Goal: Navigation & Orientation: Find specific page/section

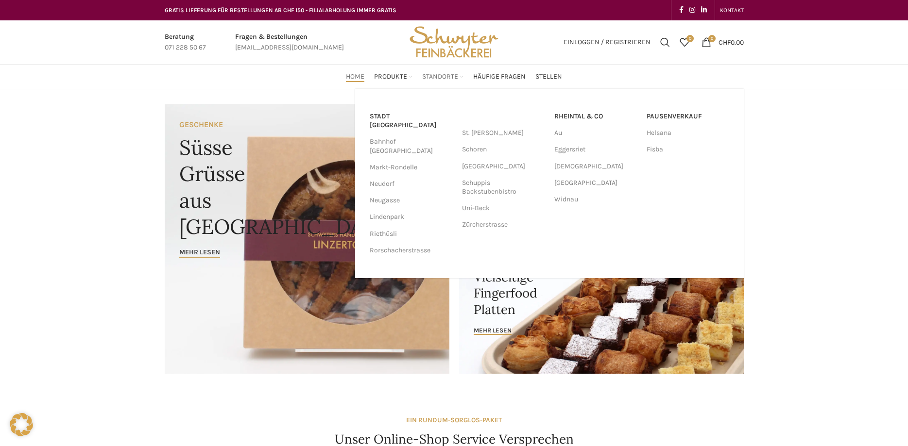
click at [432, 77] on span "Standorte" at bounding box center [440, 76] width 36 height 9
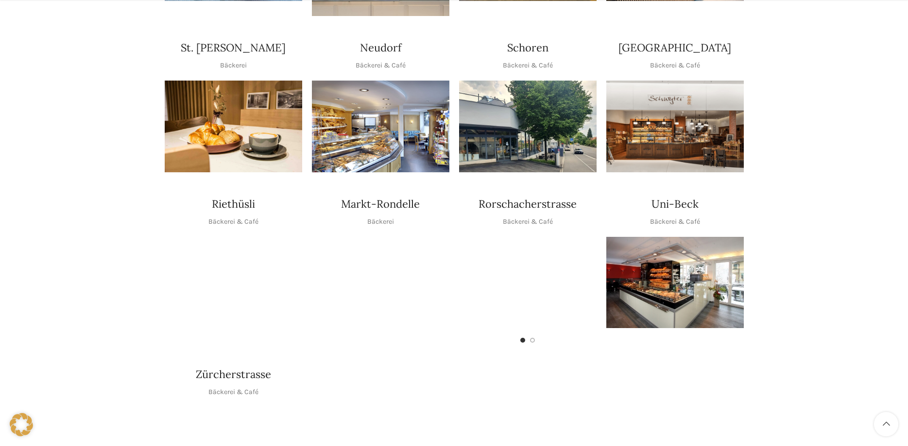
scroll to position [396, 0]
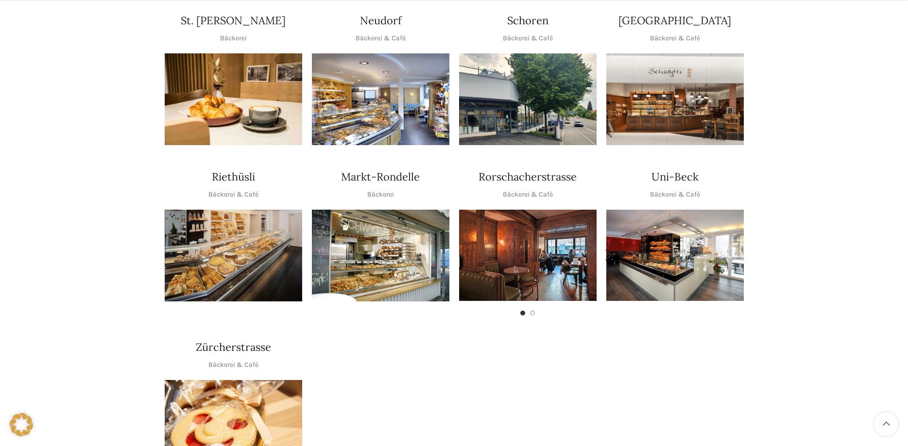
click at [509, 252] on img "1 / 2" at bounding box center [527, 255] width 137 height 91
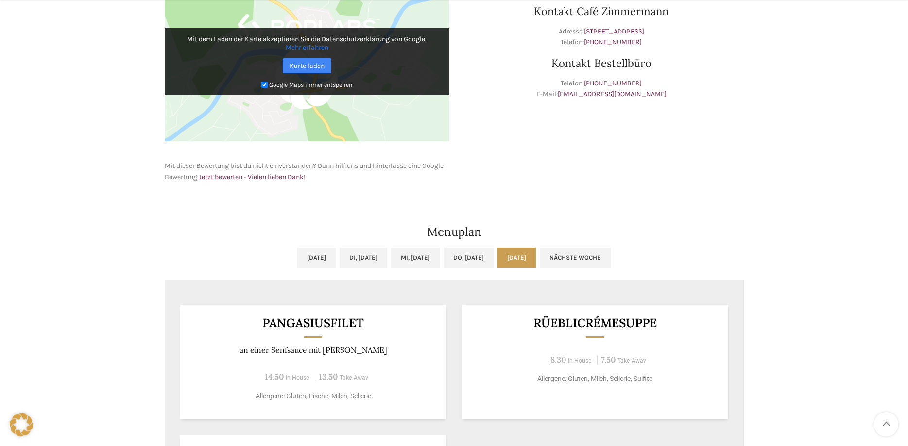
scroll to position [495, 0]
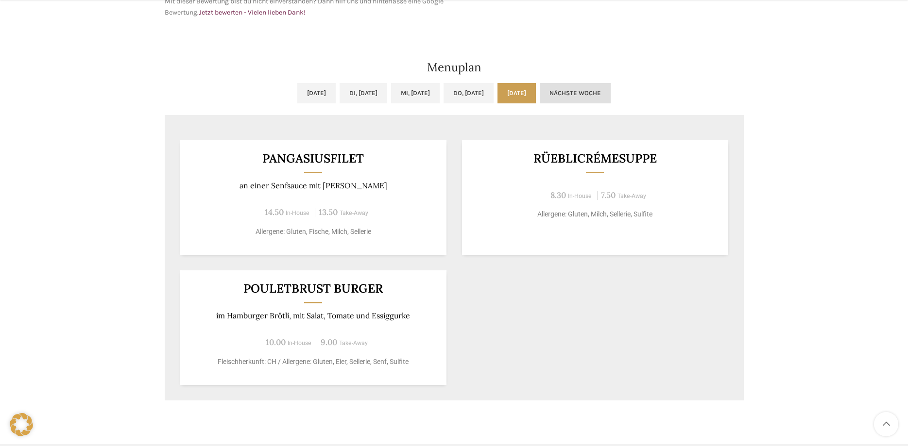
click at [611, 87] on link "Nächste Woche" at bounding box center [575, 93] width 71 height 20
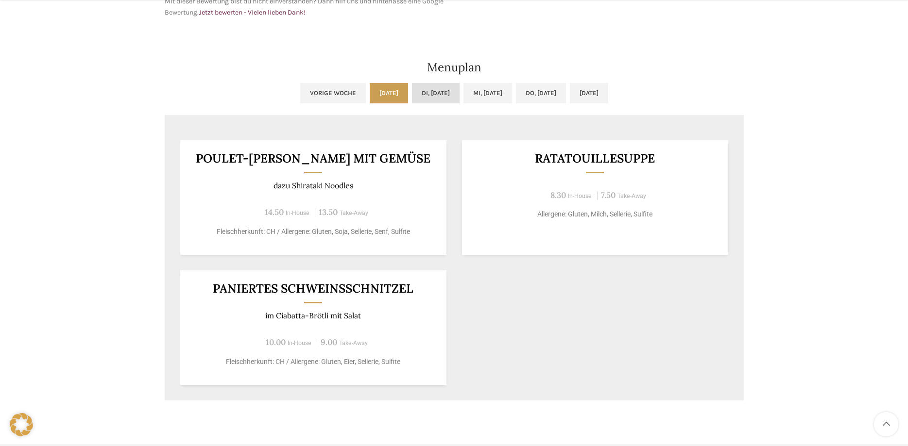
click at [426, 92] on link "Di, 23.09.2025" at bounding box center [436, 93] width 48 height 20
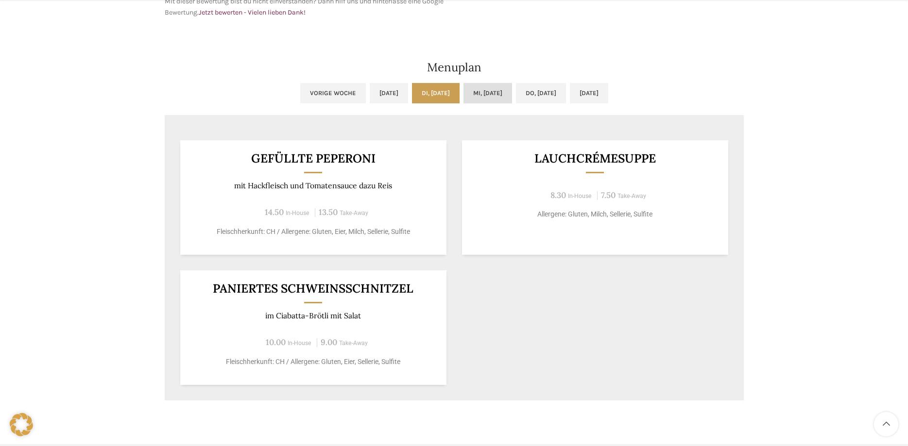
click at [505, 89] on link "Mi, 24.09.2025" at bounding box center [487, 93] width 49 height 20
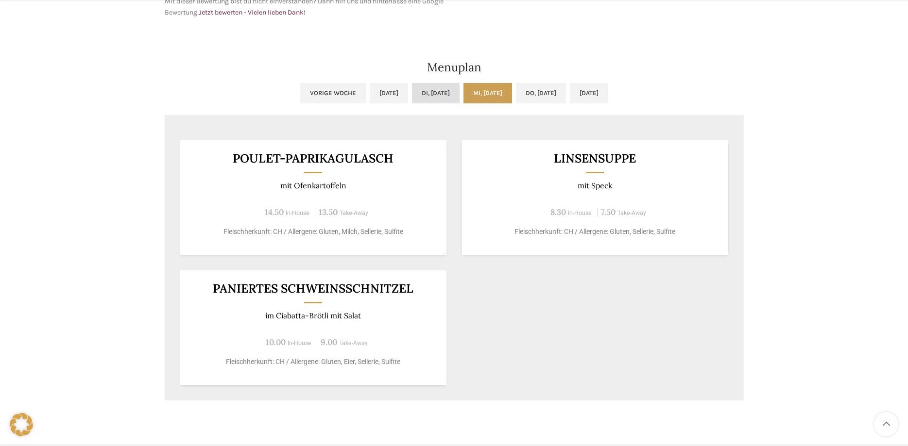
click at [439, 94] on link "Di, 23.09.2025" at bounding box center [436, 93] width 48 height 20
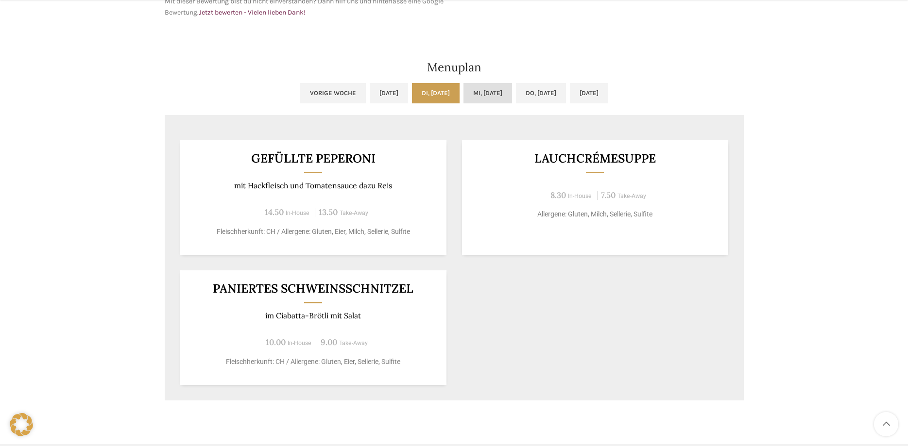
click at [507, 90] on link "Mi, 24.09.2025" at bounding box center [487, 93] width 49 height 20
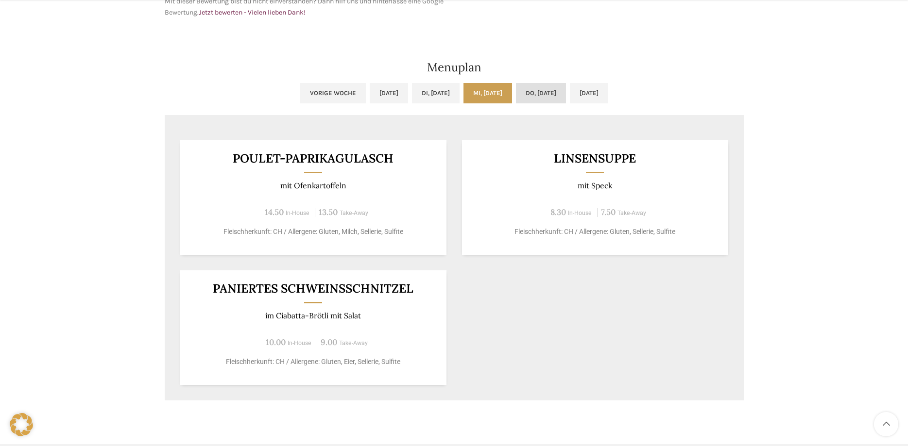
click at [566, 90] on link "Do, 25.09.2025" at bounding box center [541, 93] width 50 height 20
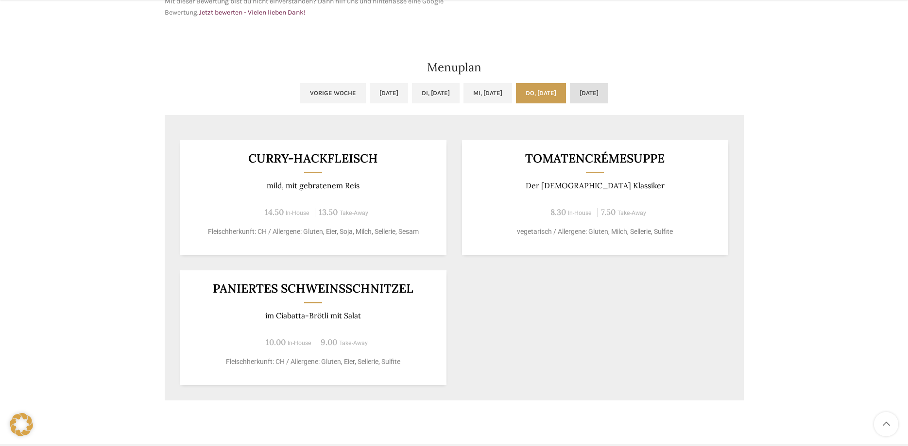
click at [608, 92] on link "Fr, 26.09.2025" at bounding box center [589, 93] width 38 height 20
